Goal: Use online tool/utility: Utilize a website feature to perform a specific function

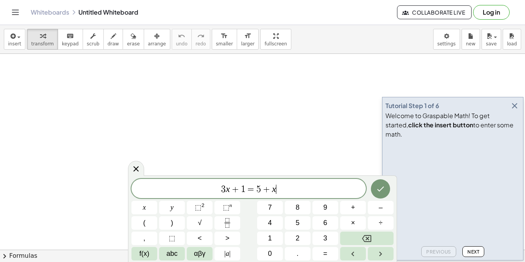
scroll to position [0, 0]
click at [385, 239] on button "Backspace" at bounding box center [366, 237] width 53 height 13
click at [382, 242] on button "Backspace" at bounding box center [366, 237] width 53 height 13
click at [380, 243] on button "Backspace" at bounding box center [366, 237] width 53 height 13
click at [378, 244] on button "Backspace" at bounding box center [366, 237] width 53 height 13
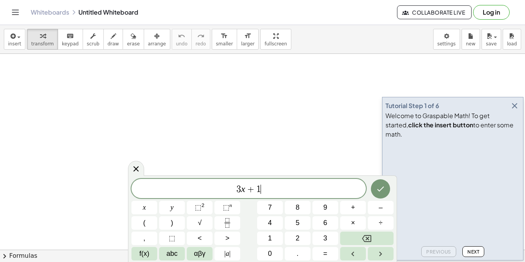
click at [378, 242] on button "Backspace" at bounding box center [366, 237] width 53 height 13
click at [377, 242] on button "Backspace" at bounding box center [366, 237] width 53 height 13
click at [376, 242] on button "Backspace" at bounding box center [366, 237] width 53 height 13
click at [375, 242] on button "Backspace" at bounding box center [366, 237] width 53 height 13
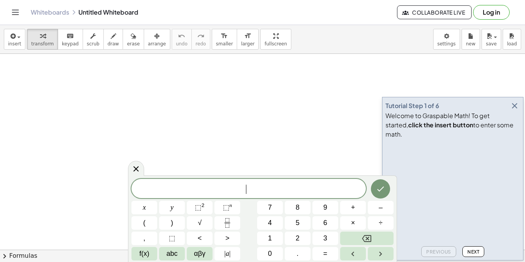
click at [360, 224] on button "×" at bounding box center [353, 222] width 26 height 13
click at [380, 238] on button "Backspace" at bounding box center [366, 237] width 53 height 13
click at [379, 239] on button "Backspace" at bounding box center [366, 237] width 53 height 13
click at [378, 241] on button "Backspace" at bounding box center [366, 237] width 53 height 13
click at [146, 216] on button "(" at bounding box center [144, 222] width 26 height 13
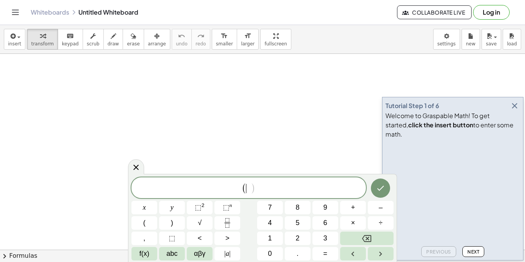
click at [144, 208] on span "x" at bounding box center [144, 207] width 3 height 10
click at [380, 238] on button "Backspace" at bounding box center [366, 237] width 53 height 13
click at [377, 239] on button "Backspace" at bounding box center [366, 237] width 53 height 13
click at [146, 209] on span "x" at bounding box center [144, 207] width 3 height 10
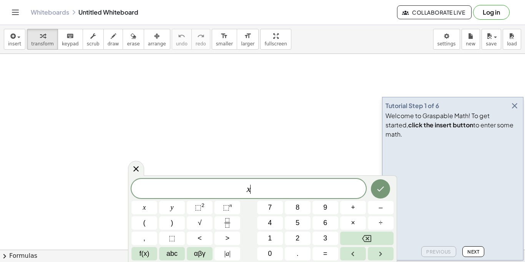
click at [385, 210] on button "–" at bounding box center [381, 207] width 26 height 13
click at [274, 224] on button "4" at bounding box center [270, 222] width 26 height 13
click at [334, 258] on button "=" at bounding box center [325, 253] width 26 height 13
click at [335, 224] on button "6" at bounding box center [325, 222] width 26 height 13
click at [385, 190] on icon "Done" at bounding box center [380, 188] width 9 height 9
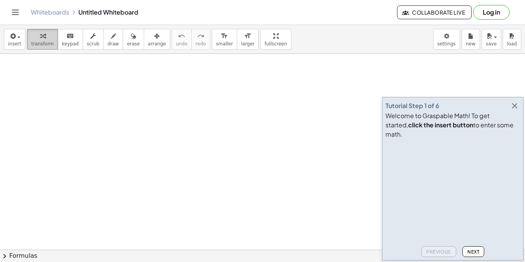
click at [40, 35] on icon "button" at bounding box center [42, 36] width 5 height 9
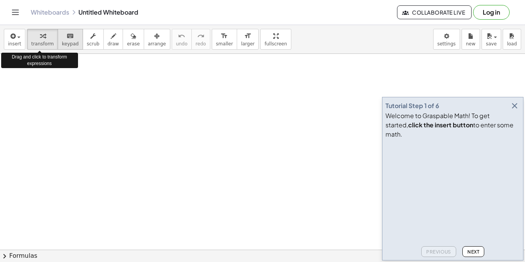
click at [58, 37] on button "keyboard keypad" at bounding box center [70, 39] width 25 height 21
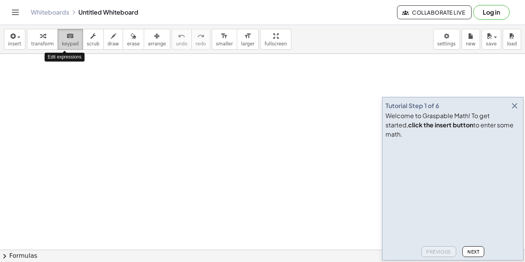
click at [58, 37] on button "keyboard keypad" at bounding box center [70, 39] width 25 height 21
click at [6, 37] on button "insert" at bounding box center [15, 39] width 22 height 21
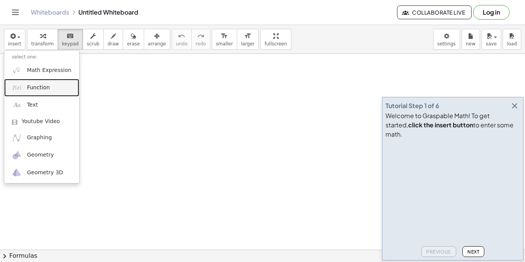
click at [35, 79] on link "Function" at bounding box center [41, 87] width 75 height 17
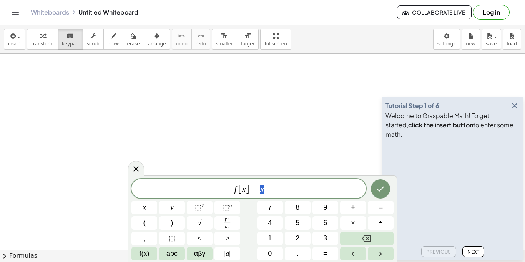
scroll to position [0, 0]
click at [513, 110] on icon "button" at bounding box center [514, 105] width 9 height 9
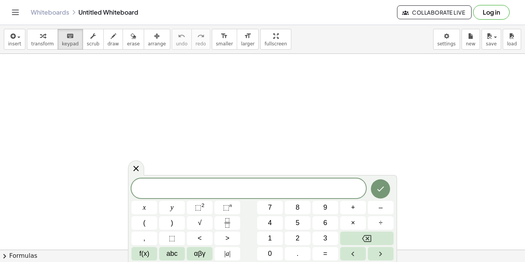
click at [346, 195] on div at bounding box center [248, 188] width 234 height 20
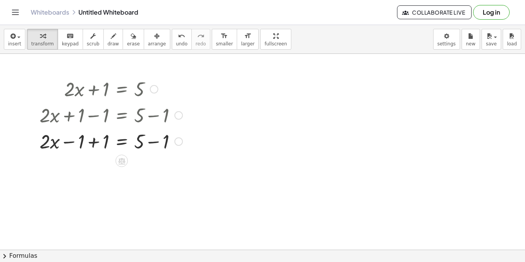
click at [185, 113] on div at bounding box center [111, 114] width 151 height 26
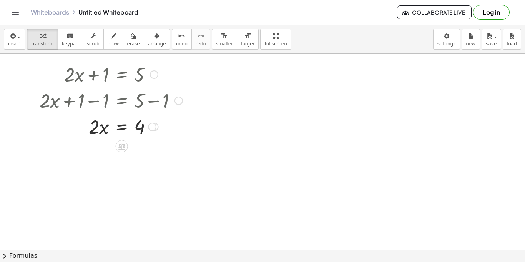
scroll to position [0, 0]
